Goal: Information Seeking & Learning: Learn about a topic

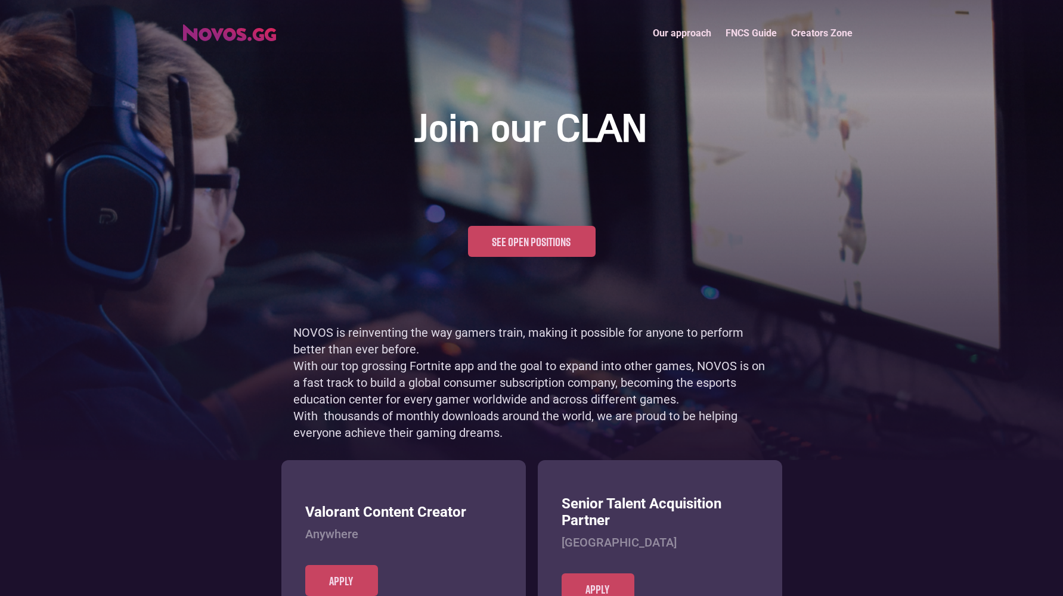
scroll to position [580, 0]
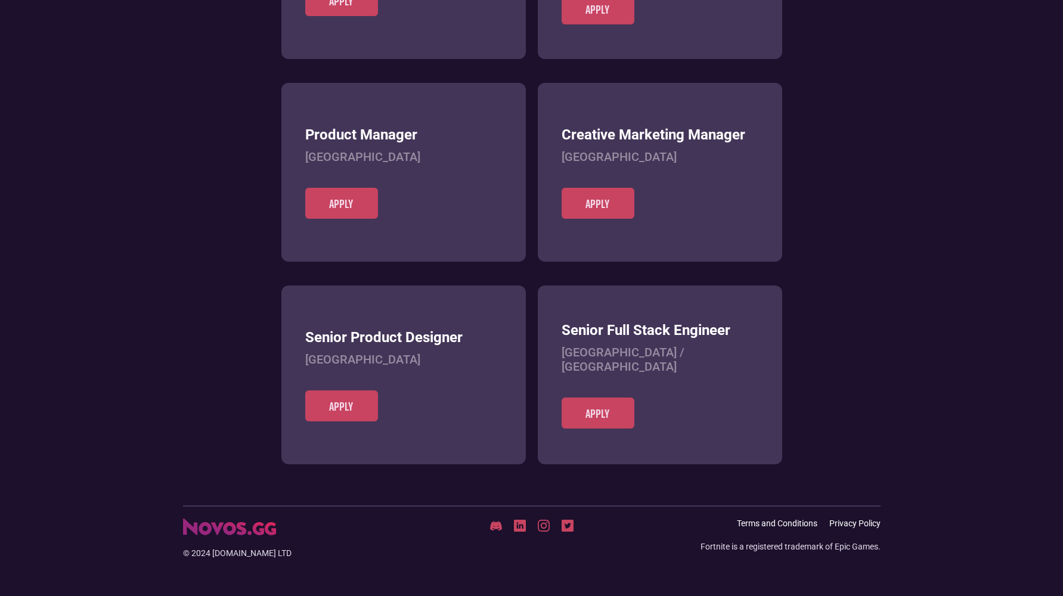
scroll to position [460, 0]
